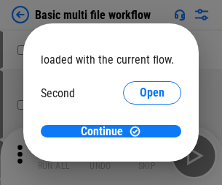
click at [140, 131] on span "Open" at bounding box center [152, 137] width 25 height 12
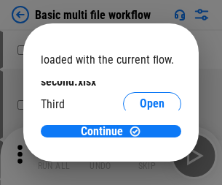
scroll to position [42, 0]
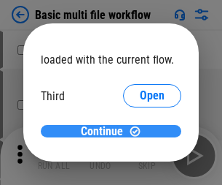
click at [106, 131] on span "Continue" at bounding box center [102, 131] width 42 height 12
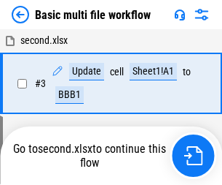
scroll to position [250, 0]
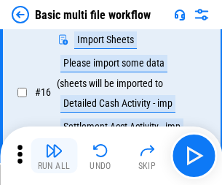
click at [54, 155] on img "button" at bounding box center [54, 150] width 18 height 18
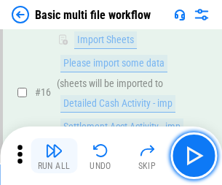
scroll to position [971, 0]
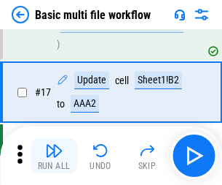
click at [54, 155] on img "button" at bounding box center [54, 150] width 18 height 18
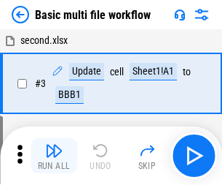
click at [54, 155] on img "button" at bounding box center [54, 150] width 18 height 18
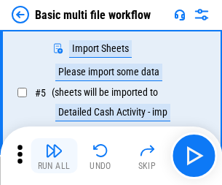
click at [54, 155] on img "button" at bounding box center [54, 150] width 18 height 18
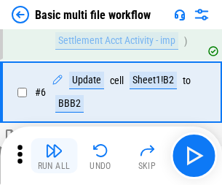
click at [54, 155] on img "button" at bounding box center [54, 150] width 18 height 18
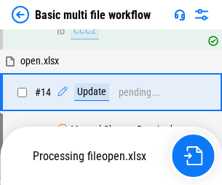
scroll to position [971, 0]
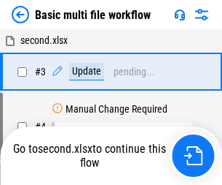
scroll to position [155, 0]
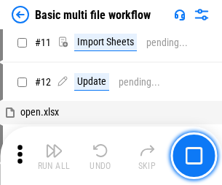
click at [54, 155] on img "button" at bounding box center [54, 150] width 18 height 18
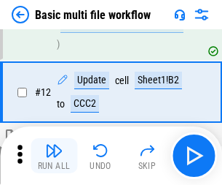
click at [54, 155] on img "button" at bounding box center [54, 150] width 18 height 18
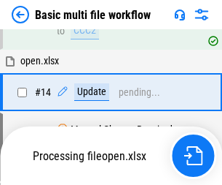
scroll to position [868, 0]
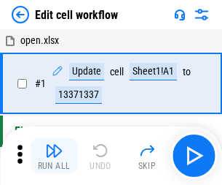
click at [54, 155] on img "button" at bounding box center [54, 150] width 18 height 18
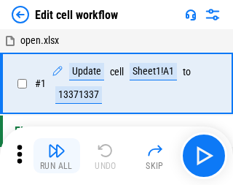
click at [54, 155] on img "button" at bounding box center [57, 150] width 18 height 18
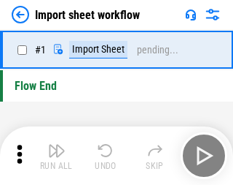
click at [54, 155] on img "button" at bounding box center [57, 150] width 18 height 18
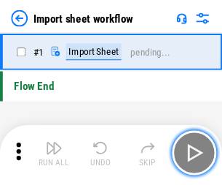
scroll to position [5, 0]
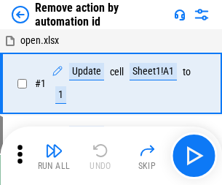
scroll to position [54, 0]
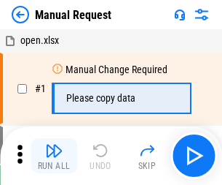
click at [54, 155] on img "button" at bounding box center [54, 150] width 18 height 18
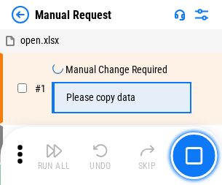
scroll to position [50, 0]
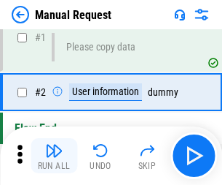
click at [54, 155] on img "button" at bounding box center [54, 150] width 18 height 18
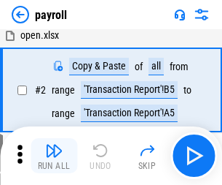
click at [54, 155] on img "button" at bounding box center [54, 150] width 18 height 18
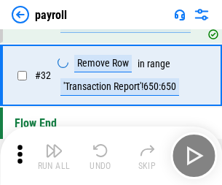
scroll to position [180, 0]
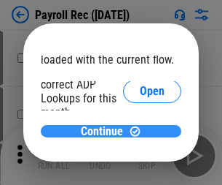
click at [106, 131] on span "Continue" at bounding box center [102, 131] width 42 height 12
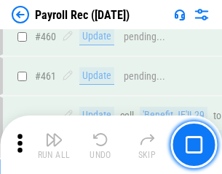
scroll to position [7773, 0]
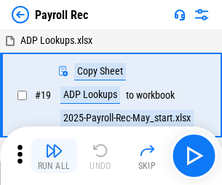
click at [54, 155] on img "button" at bounding box center [54, 150] width 18 height 18
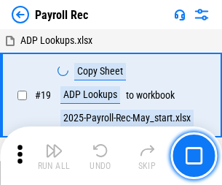
scroll to position [89, 0]
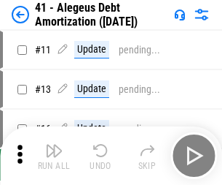
click at [54, 155] on img "button" at bounding box center [54, 150] width 18 height 18
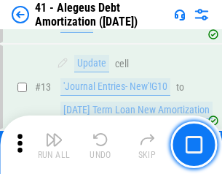
scroll to position [180, 0]
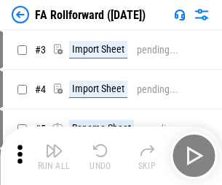
click at [54, 144] on img "button" at bounding box center [54, 150] width 18 height 18
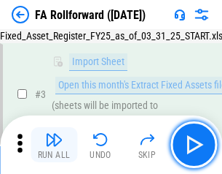
scroll to position [134, 0]
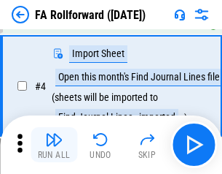
click at [54, 144] on img "button" at bounding box center [54, 140] width 18 height 18
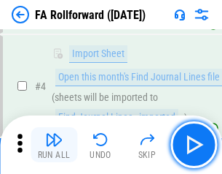
scroll to position [228, 0]
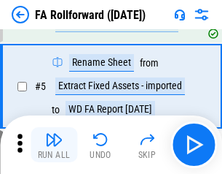
click at [54, 144] on img "button" at bounding box center [54, 140] width 18 height 18
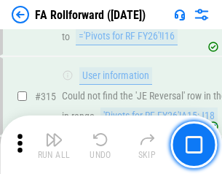
scroll to position [6941, 0]
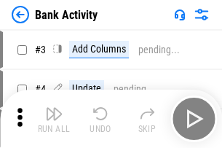
click at [54, 119] on img "button" at bounding box center [54, 114] width 18 height 18
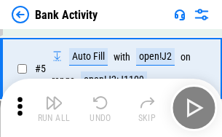
scroll to position [77, 0]
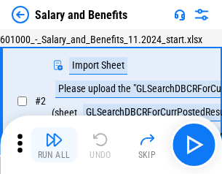
click at [54, 144] on img "button" at bounding box center [54, 140] width 18 height 18
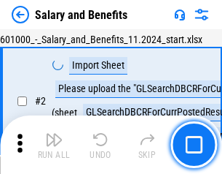
scroll to position [106, 0]
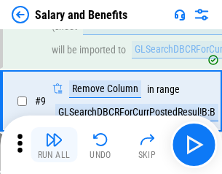
click at [54, 144] on img "button" at bounding box center [54, 140] width 18 height 18
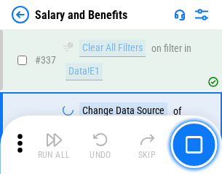
scroll to position [6829, 0]
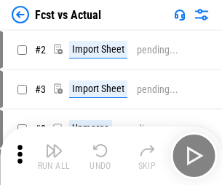
click at [54, 144] on img "button" at bounding box center [54, 150] width 18 height 18
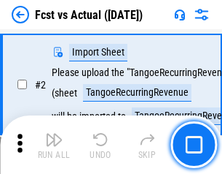
scroll to position [136, 0]
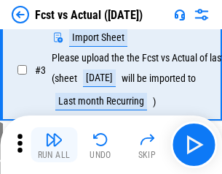
click at [54, 144] on img "button" at bounding box center [54, 140] width 18 height 18
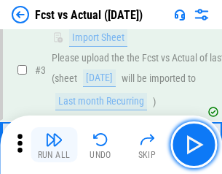
scroll to position [219, 0]
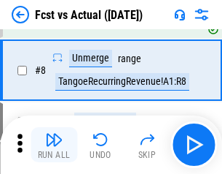
click at [54, 144] on img "button" at bounding box center [54, 140] width 18 height 18
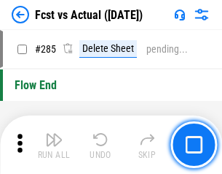
scroll to position [6903, 0]
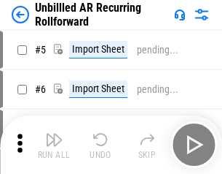
click at [54, 144] on img "button" at bounding box center [54, 140] width 18 height 18
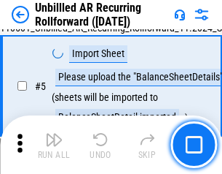
scroll to position [137, 0]
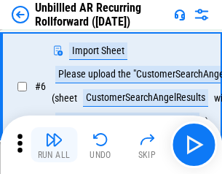
click at [54, 144] on img "button" at bounding box center [54, 140] width 18 height 18
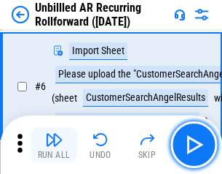
scroll to position [235, 0]
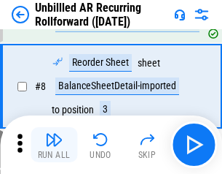
click at [54, 144] on img "button" at bounding box center [54, 140] width 18 height 18
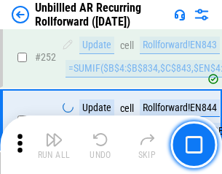
scroll to position [4954, 0]
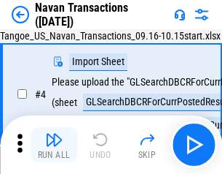
click at [54, 144] on img "button" at bounding box center [54, 140] width 18 height 18
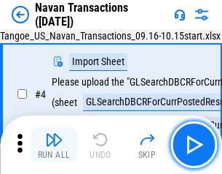
scroll to position [125, 0]
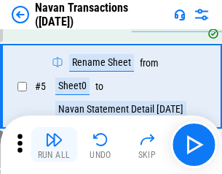
click at [54, 144] on img "button" at bounding box center [54, 140] width 18 height 18
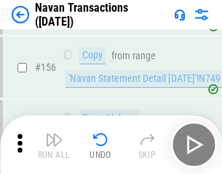
scroll to position [4729, 0]
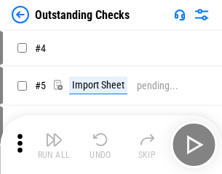
click at [54, 144] on img "button" at bounding box center [54, 140] width 18 height 18
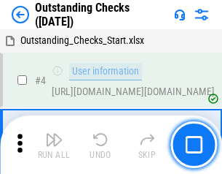
scroll to position [152, 0]
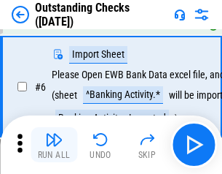
click at [54, 144] on img "button" at bounding box center [54, 140] width 18 height 18
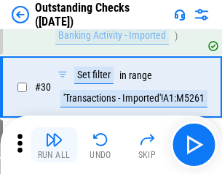
click at [54, 144] on img "button" at bounding box center [54, 140] width 18 height 18
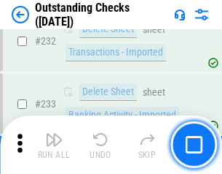
scroll to position [4429, 0]
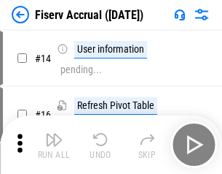
click at [54, 144] on img "button" at bounding box center [54, 140] width 18 height 18
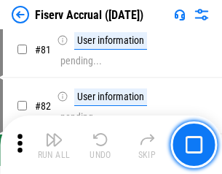
scroll to position [1917, 0]
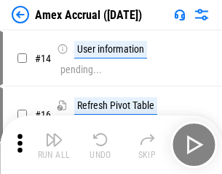
click at [54, 144] on img "button" at bounding box center [54, 140] width 18 height 18
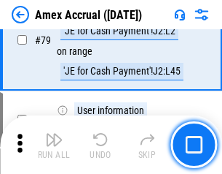
scroll to position [1893, 0]
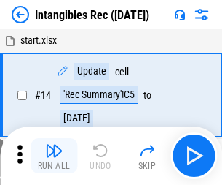
click at [54, 155] on img "button" at bounding box center [54, 150] width 18 height 18
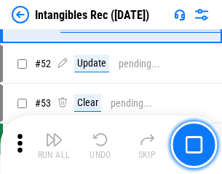
scroll to position [568, 0]
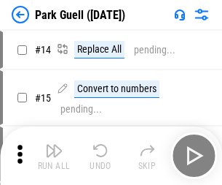
click at [54, 144] on img "button" at bounding box center [54, 150] width 18 height 18
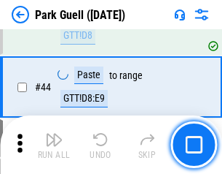
scroll to position [1824, 0]
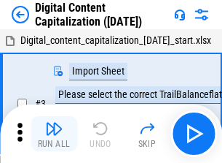
click at [54, 123] on img "button" at bounding box center [54, 129] width 18 height 18
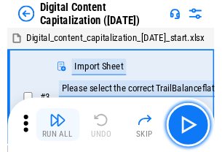
scroll to position [136, 0]
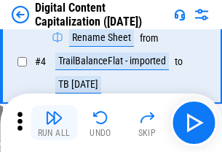
click at [54, 123] on img "button" at bounding box center [54, 118] width 18 height 18
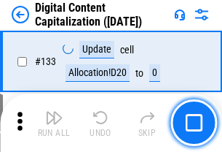
scroll to position [1547, 0]
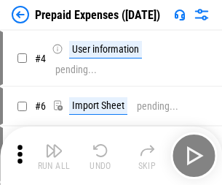
click at [54, 144] on img "button" at bounding box center [54, 150] width 18 height 18
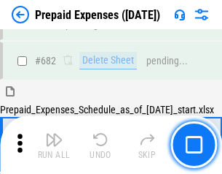
scroll to position [4010, 0]
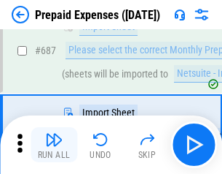
click at [54, 144] on img "button" at bounding box center [54, 140] width 18 height 18
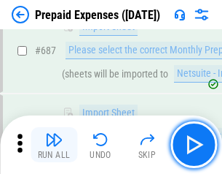
scroll to position [4085, 0]
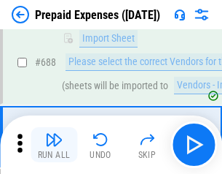
click at [54, 144] on img "button" at bounding box center [54, 140] width 18 height 18
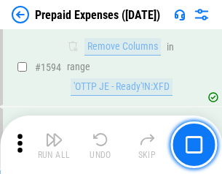
scroll to position [14201, 0]
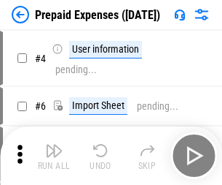
click at [54, 155] on img "button" at bounding box center [54, 150] width 18 height 18
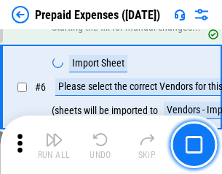
scroll to position [139, 0]
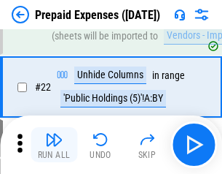
click at [54, 144] on img "button" at bounding box center [54, 140] width 18 height 18
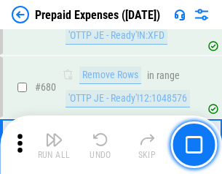
scroll to position [5079, 0]
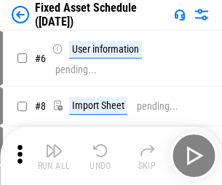
click at [54, 155] on img "button" at bounding box center [54, 150] width 18 height 18
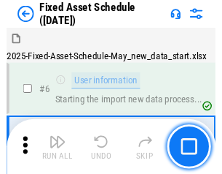
scroll to position [153, 0]
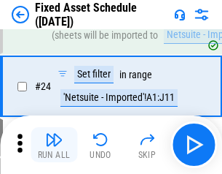
click at [54, 144] on img "button" at bounding box center [54, 140] width 18 height 18
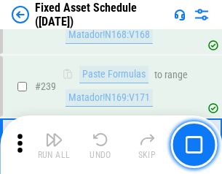
scroll to position [4518, 0]
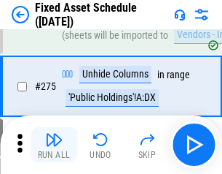
click at [54, 144] on img "button" at bounding box center [54, 140] width 18 height 18
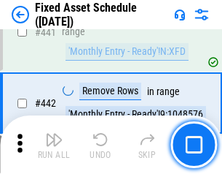
scroll to position [6520, 0]
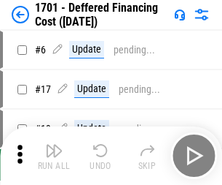
click at [54, 155] on img "button" at bounding box center [54, 150] width 18 height 18
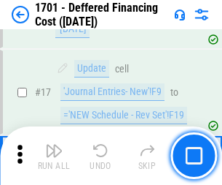
scroll to position [175, 0]
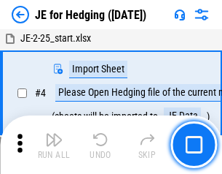
scroll to position [82, 0]
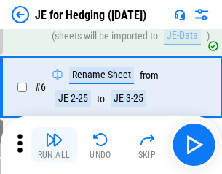
click at [54, 144] on img "button" at bounding box center [54, 140] width 18 height 18
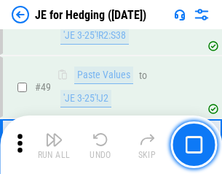
scroll to position [944, 0]
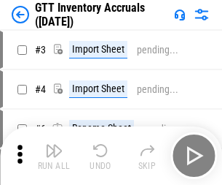
click at [54, 144] on img "button" at bounding box center [54, 150] width 18 height 18
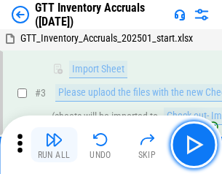
scroll to position [94, 0]
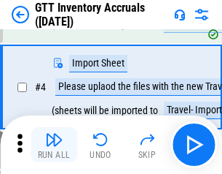
click at [54, 144] on img "button" at bounding box center [54, 140] width 18 height 18
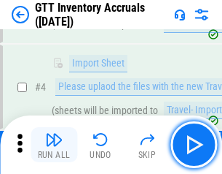
scroll to position [168, 0]
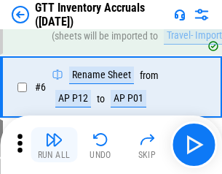
click at [54, 144] on img "button" at bounding box center [54, 140] width 18 height 18
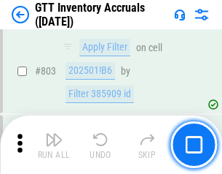
scroll to position [11071, 0]
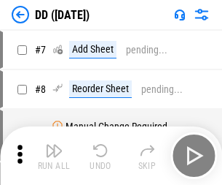
click at [54, 155] on img "button" at bounding box center [54, 150] width 18 height 18
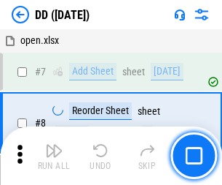
scroll to position [141, 0]
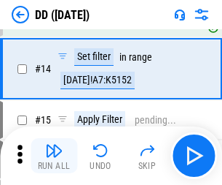
click at [54, 155] on img "button" at bounding box center [54, 150] width 18 height 18
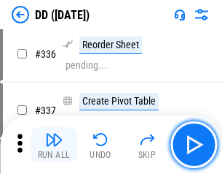
scroll to position [6610, 0]
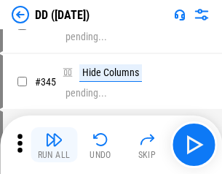
click at [54, 144] on img "button" at bounding box center [54, 140] width 18 height 18
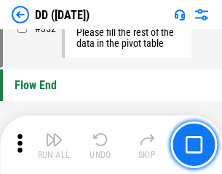
scroll to position [6981, 0]
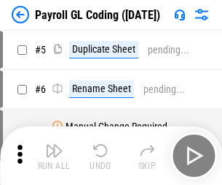
click at [54, 155] on img "button" at bounding box center [54, 150] width 18 height 18
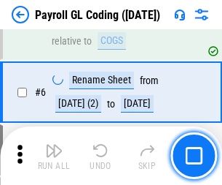
scroll to position [175, 0]
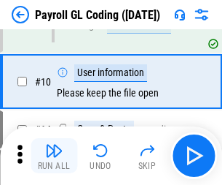
click at [54, 155] on img "button" at bounding box center [54, 150] width 18 height 18
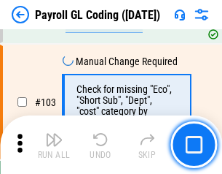
scroll to position [3422, 0]
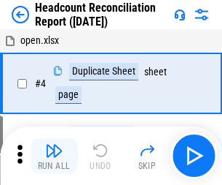
click at [54, 155] on img "button" at bounding box center [54, 150] width 18 height 18
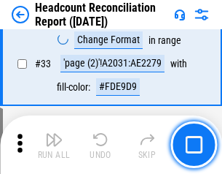
scroll to position [1343, 0]
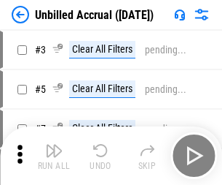
click at [54, 155] on img "button" at bounding box center [54, 150] width 18 height 18
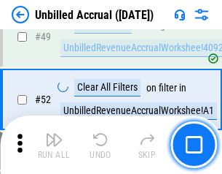
scroll to position [1323, 0]
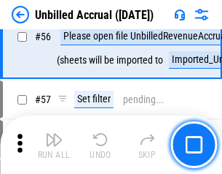
click at [54, 144] on img "button" at bounding box center [54, 140] width 18 height 18
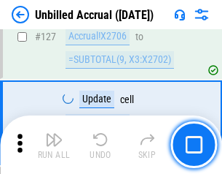
scroll to position [4344, 0]
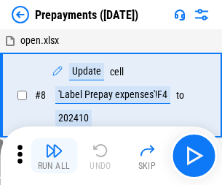
click at [54, 155] on img "button" at bounding box center [54, 150] width 18 height 18
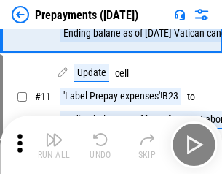
scroll to position [91, 0]
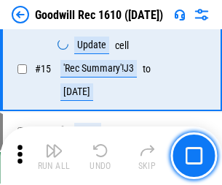
scroll to position [249, 0]
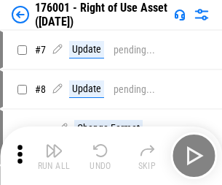
click at [54, 155] on img "button" at bounding box center [54, 150] width 18 height 18
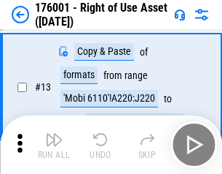
scroll to position [94, 0]
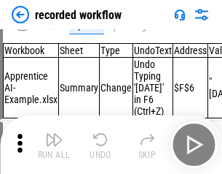
click at [54, 144] on img "button" at bounding box center [54, 140] width 18 height 18
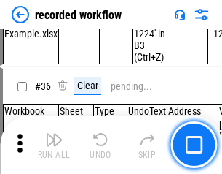
scroll to position [4559, 0]
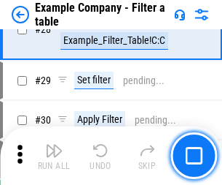
scroll to position [1335, 0]
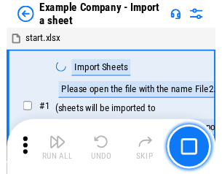
scroll to position [123, 0]
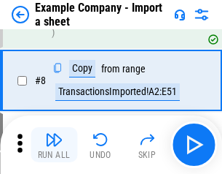
click at [54, 144] on img "button" at bounding box center [54, 140] width 18 height 18
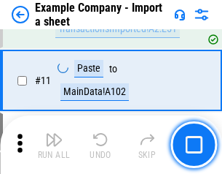
scroll to position [322, 0]
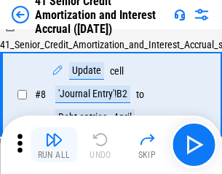
click at [54, 144] on img "button" at bounding box center [54, 140] width 18 height 18
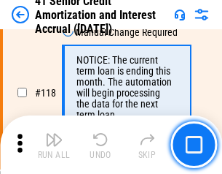
scroll to position [1376, 0]
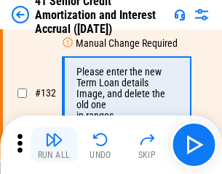
click at [54, 144] on img "button" at bounding box center [54, 140] width 18 height 18
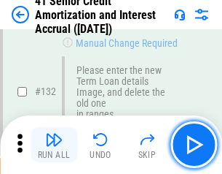
scroll to position [1524, 0]
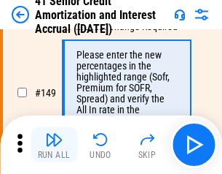
click at [54, 144] on img "button" at bounding box center [54, 140] width 18 height 18
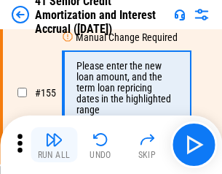
click at [54, 144] on img "button" at bounding box center [54, 140] width 18 height 18
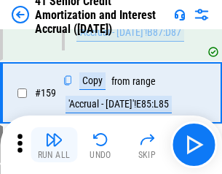
click at [54, 144] on img "button" at bounding box center [54, 140] width 18 height 18
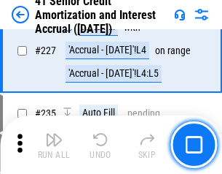
scroll to position [3266, 0]
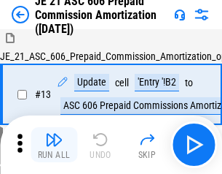
click at [54, 144] on img "button" at bounding box center [54, 140] width 18 height 18
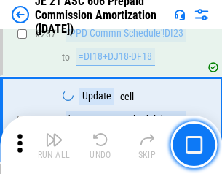
scroll to position [2684, 0]
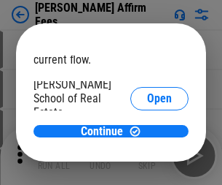
click at [147, 169] on span "Open" at bounding box center [159, 175] width 25 height 12
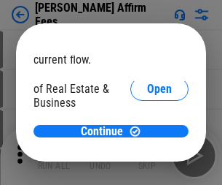
click at [147, 152] on span "Open" at bounding box center [159, 158] width 25 height 12
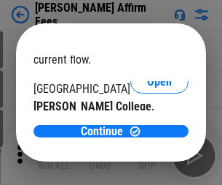
click at [147, 136] on span "Open" at bounding box center [159, 142] width 25 height 12
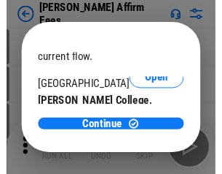
scroll to position [229, 0]
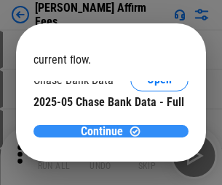
click at [106, 131] on span "Continue" at bounding box center [102, 131] width 42 height 12
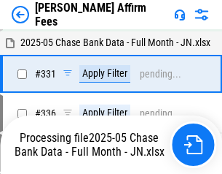
scroll to position [3156, 0]
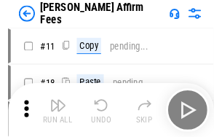
scroll to position [15, 0]
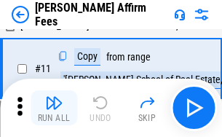
click at [54, 108] on img "button" at bounding box center [54, 103] width 18 height 18
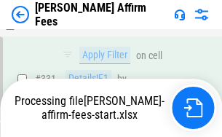
scroll to position [3333, 0]
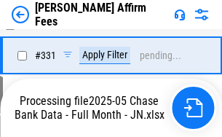
scroll to position [3123, 0]
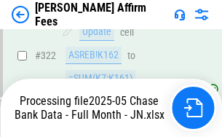
scroll to position [2986, 0]
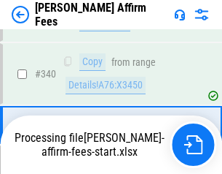
scroll to position [3156, 0]
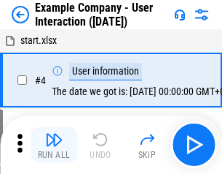
click at [54, 144] on img "button" at bounding box center [54, 140] width 18 height 18
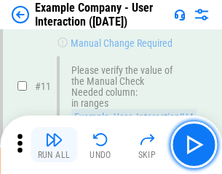
scroll to position [316, 0]
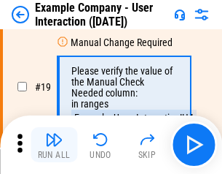
click at [54, 144] on img "button" at bounding box center [54, 140] width 18 height 18
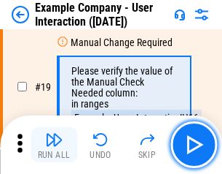
click at [54, 144] on img "button" at bounding box center [54, 140] width 18 height 18
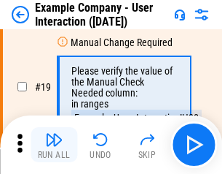
click at [54, 144] on img "button" at bounding box center [54, 140] width 18 height 18
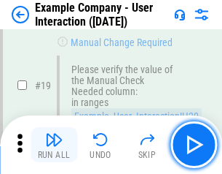
scroll to position [403, 0]
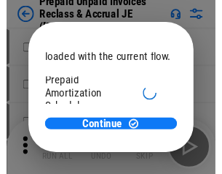
scroll to position [87, 0]
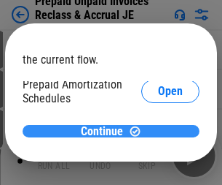
click at [106, 131] on span "Continue" at bounding box center [102, 131] width 42 height 12
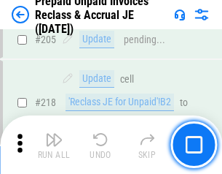
scroll to position [1890, 0]
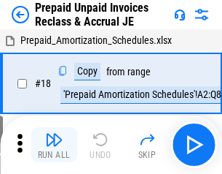
click at [54, 144] on img "button" at bounding box center [54, 140] width 18 height 18
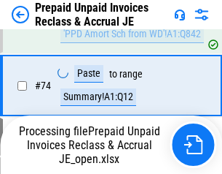
scroll to position [1116, 0]
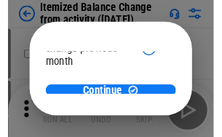
scroll to position [106, 0]
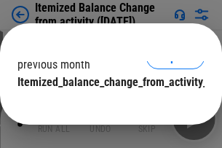
click at [106, 106] on span "Continue" at bounding box center [102, 112] width 42 height 12
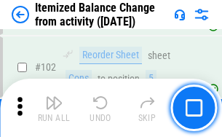
scroll to position [2439, 0]
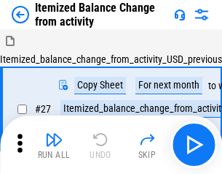
scroll to position [23, 0]
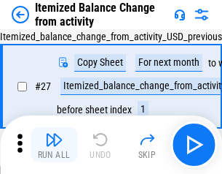
click at [54, 144] on img "button" at bounding box center [54, 140] width 18 height 18
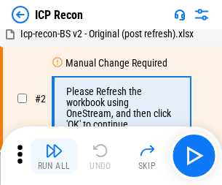
click at [54, 155] on img "button" at bounding box center [54, 150] width 18 height 18
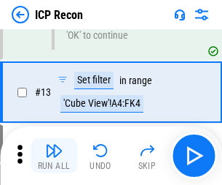
click at [54, 155] on img "button" at bounding box center [54, 150] width 18 height 18
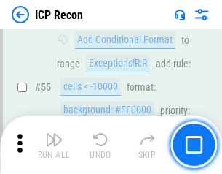
scroll to position [1271, 0]
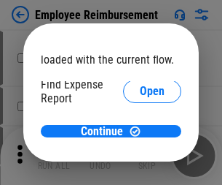
click at [140, 169] on span "Open" at bounding box center [152, 175] width 25 height 12
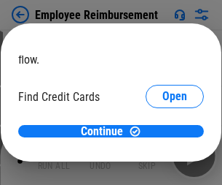
scroll to position [85, 0]
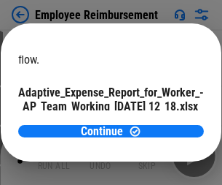
click at [163, 123] on span "Open" at bounding box center [175, 129] width 25 height 12
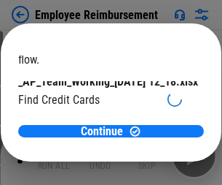
scroll to position [152, 0]
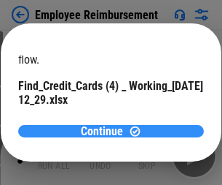
click at [106, 131] on span "Continue" at bounding box center [102, 131] width 42 height 12
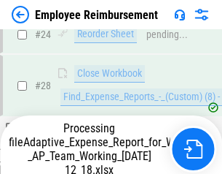
scroll to position [682, 0]
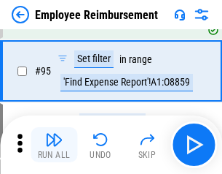
click at [54, 144] on img "button" at bounding box center [54, 140] width 18 height 18
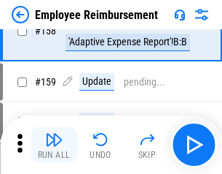
click at [54, 144] on img "button" at bounding box center [54, 140] width 18 height 18
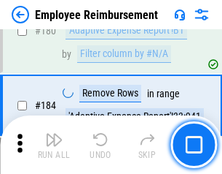
scroll to position [3707, 0]
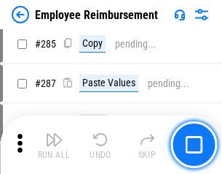
click at [54, 144] on img "button" at bounding box center [54, 140] width 18 height 18
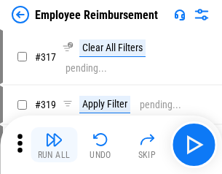
click at [54, 144] on img "button" at bounding box center [54, 140] width 18 height 18
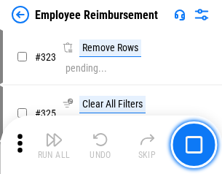
scroll to position [7496, 0]
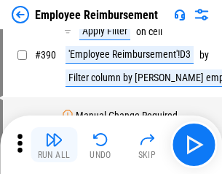
click at [54, 144] on img "button" at bounding box center [54, 140] width 18 height 18
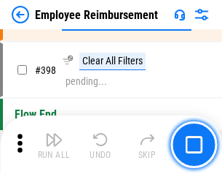
click at [54, 144] on img "button" at bounding box center [54, 140] width 18 height 18
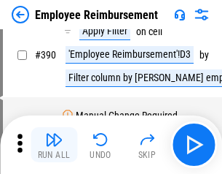
click at [54, 144] on img "button" at bounding box center [54, 140] width 18 height 18
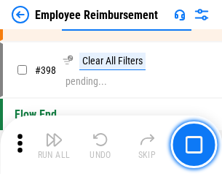
scroll to position [8945, 0]
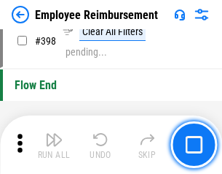
click at [54, 144] on img "button" at bounding box center [54, 140] width 18 height 18
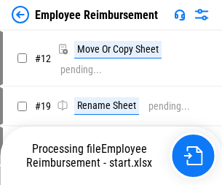
scroll to position [50, 0]
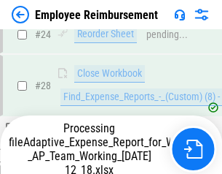
scroll to position [682, 0]
